Goal: Find specific page/section: Find specific page/section

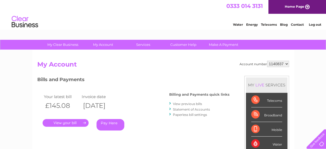
click at [77, 124] on link "." at bounding box center [66, 123] width 46 height 8
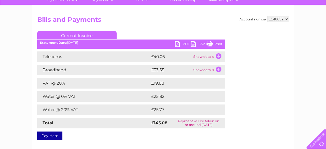
scroll to position [44, 0]
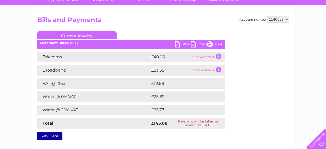
click at [182, 42] on link "PDF" at bounding box center [183, 45] width 16 height 8
click at [164, 23] on h2 "Bills and Payments" at bounding box center [163, 21] width 252 height 10
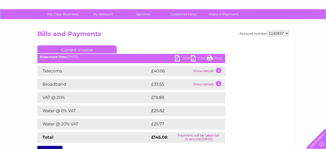
scroll to position [29, 0]
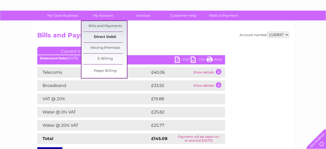
click at [106, 36] on link "Direct Debit" at bounding box center [105, 37] width 44 height 11
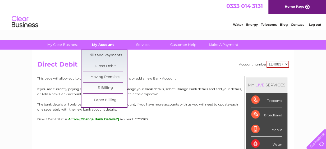
click at [105, 41] on link "My Account" at bounding box center [103, 45] width 44 height 10
